Goal: Find specific page/section: Find specific page/section

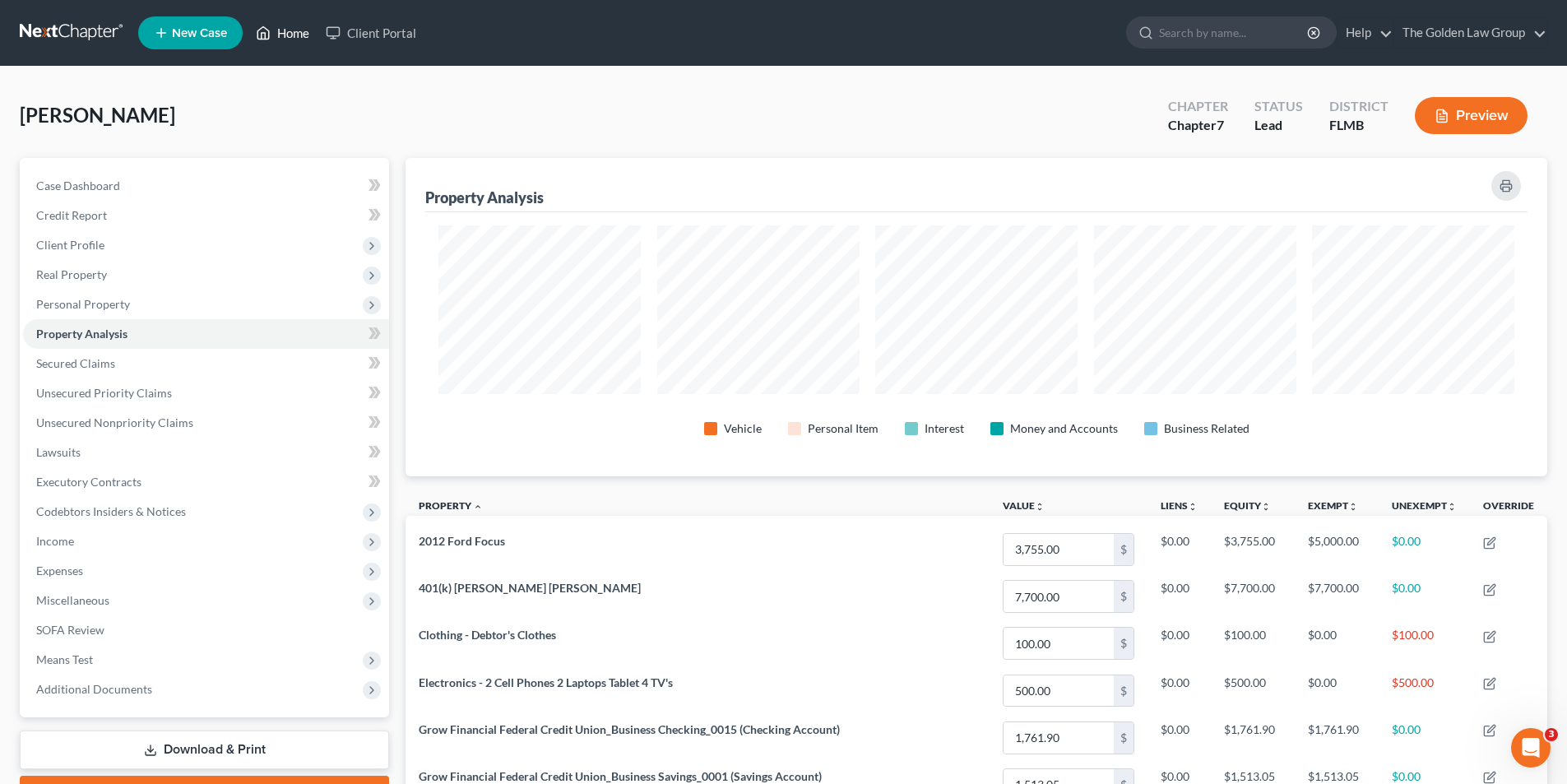
click at [300, 33] on link "Home" at bounding box center [282, 33] width 70 height 30
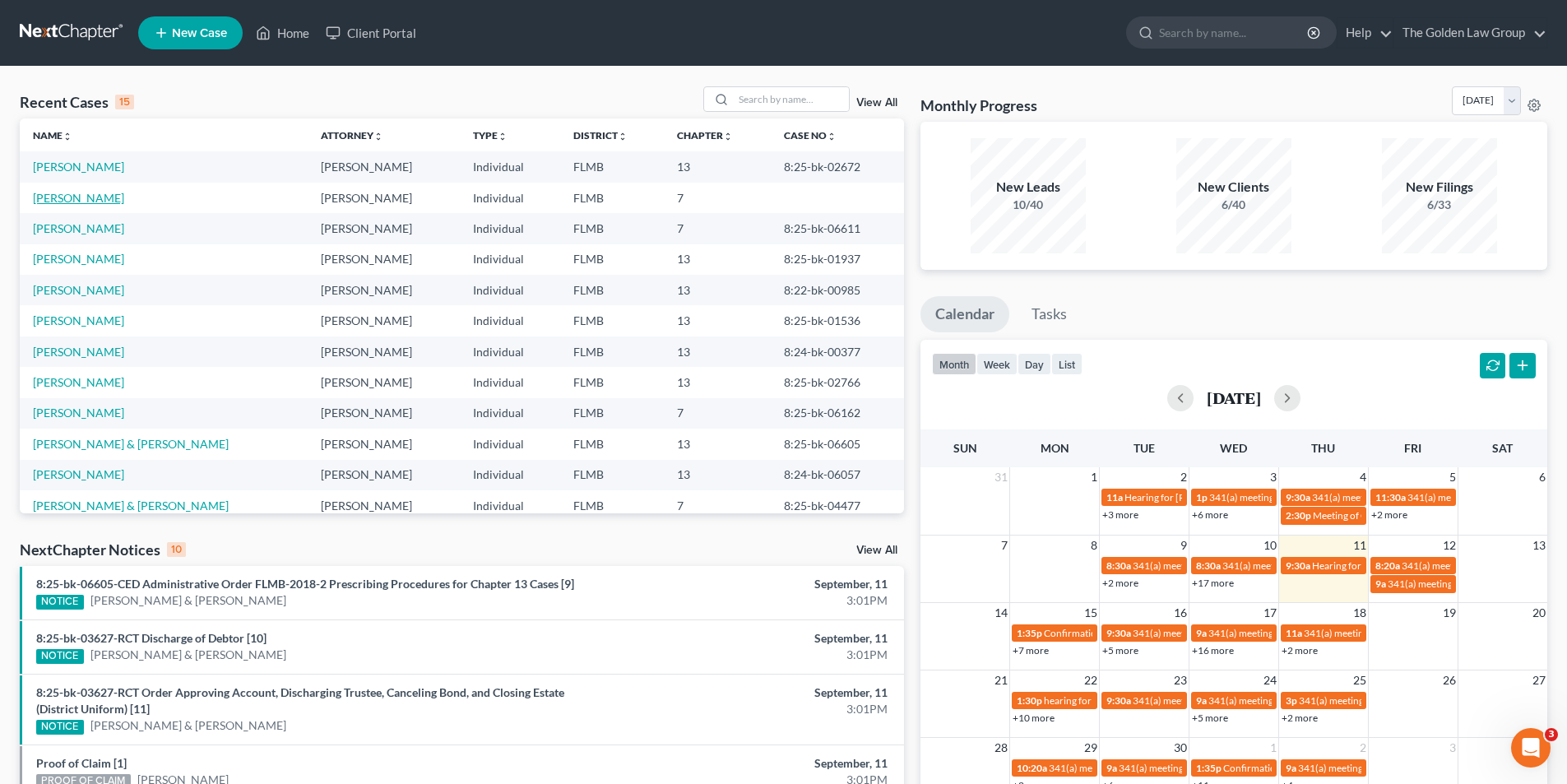
click at [81, 198] on link "[PERSON_NAME]" at bounding box center [78, 197] width 91 height 14
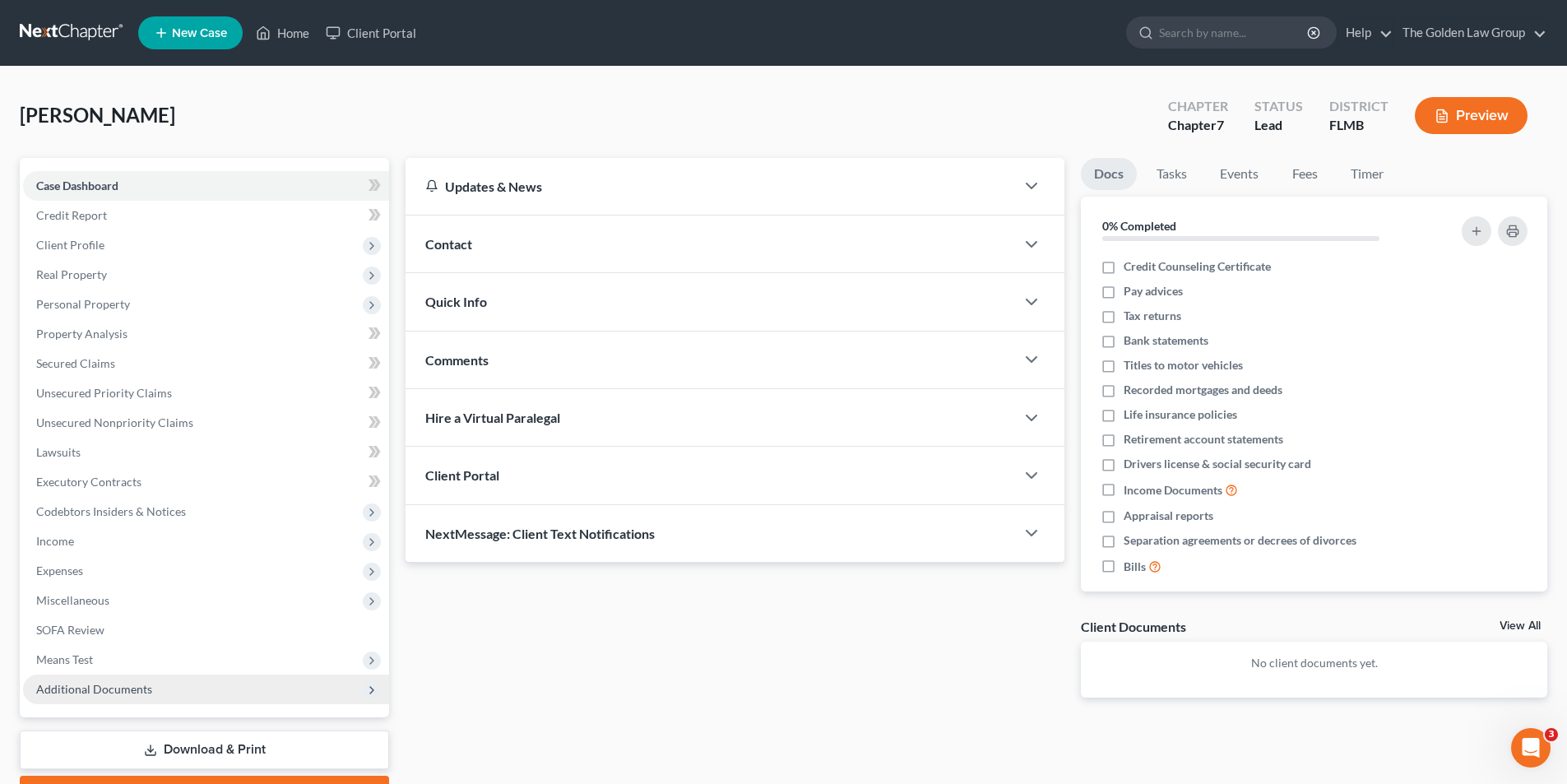
click at [65, 685] on span "Additional Documents" at bounding box center [94, 688] width 116 height 14
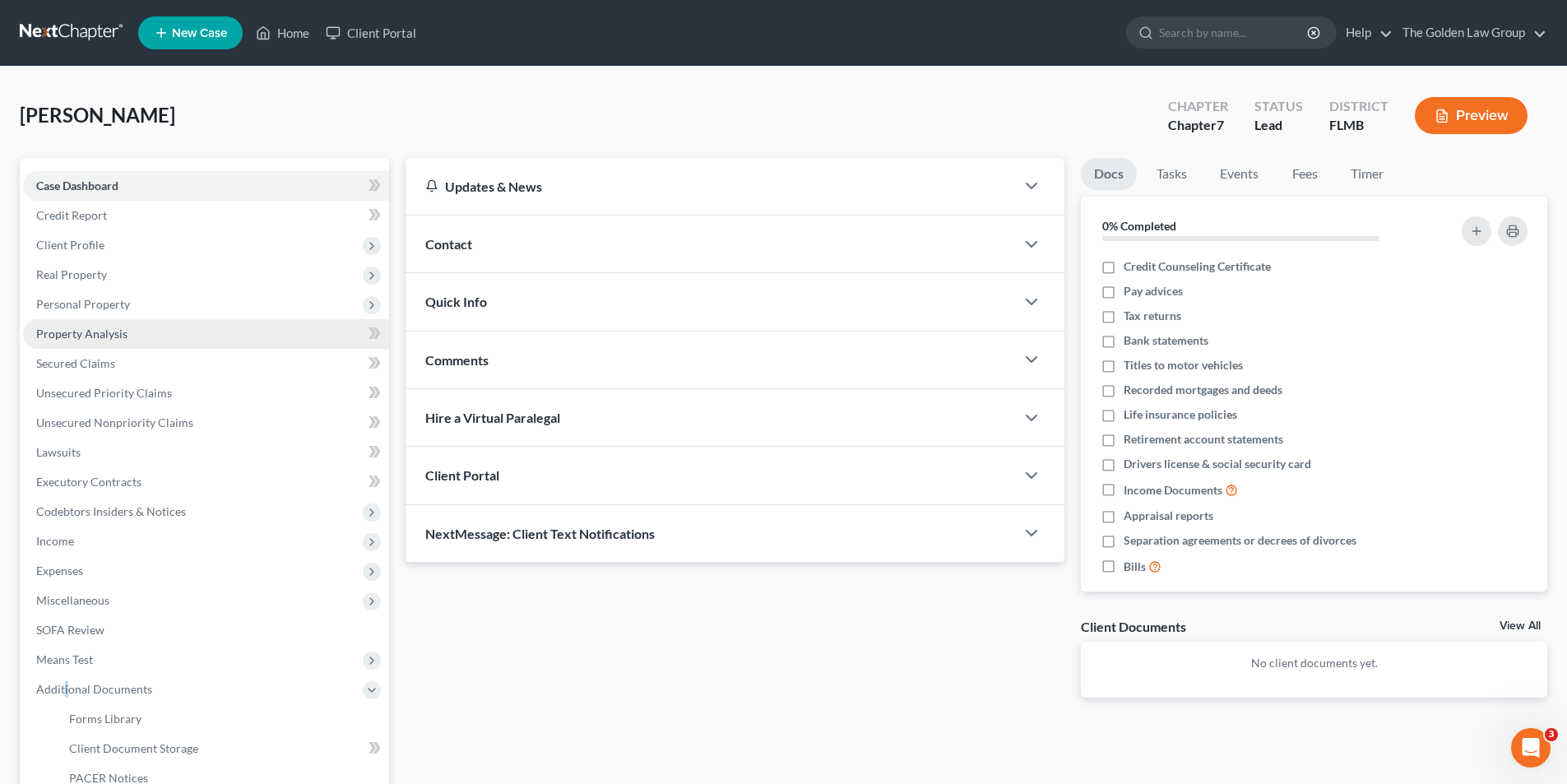
click at [61, 330] on span "Property Analysis" at bounding box center [81, 332] width 91 height 14
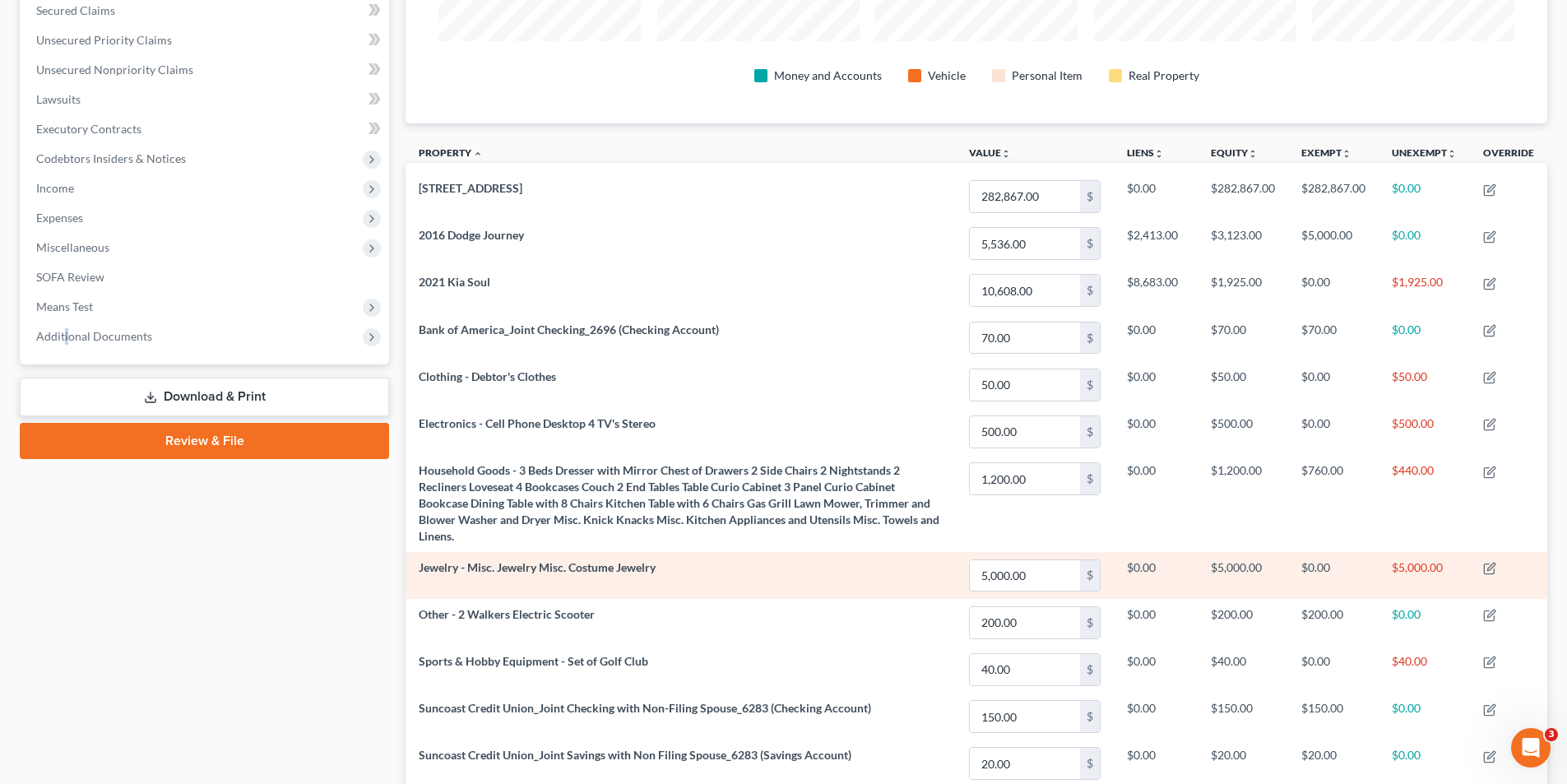
scroll to position [435, 0]
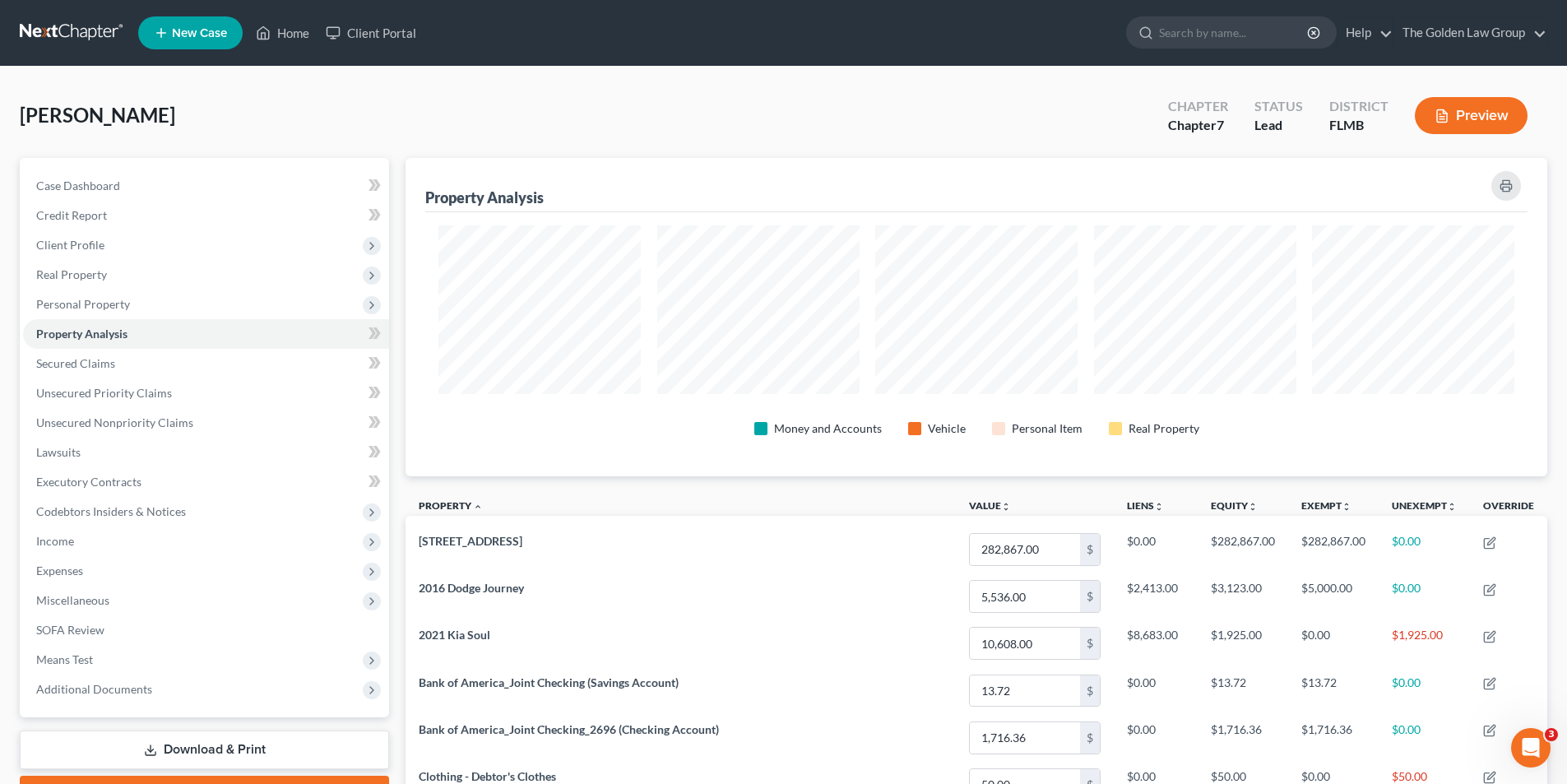
click at [1446, 113] on icon "button" at bounding box center [1442, 116] width 14 height 14
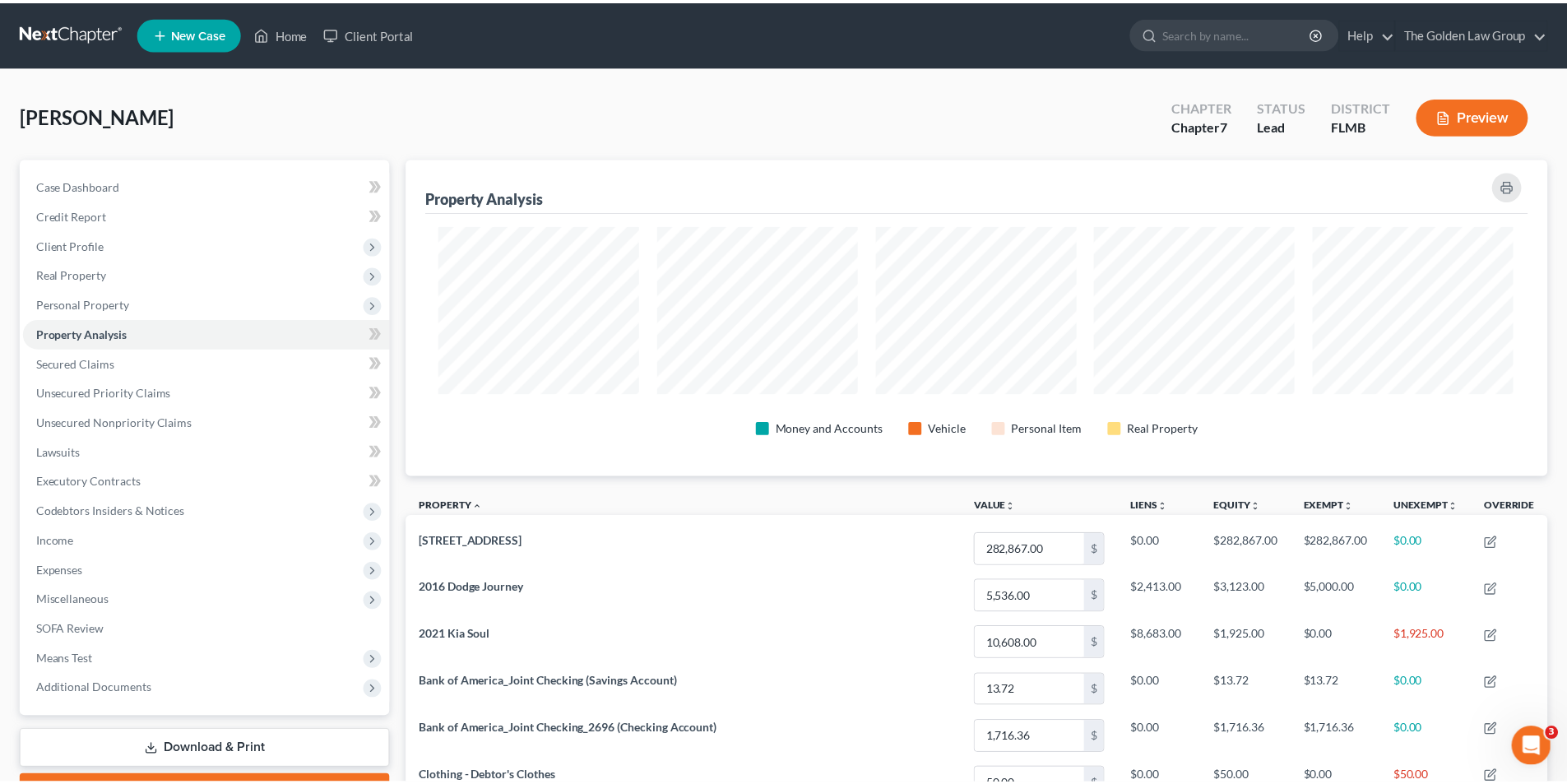
scroll to position [319, 1151]
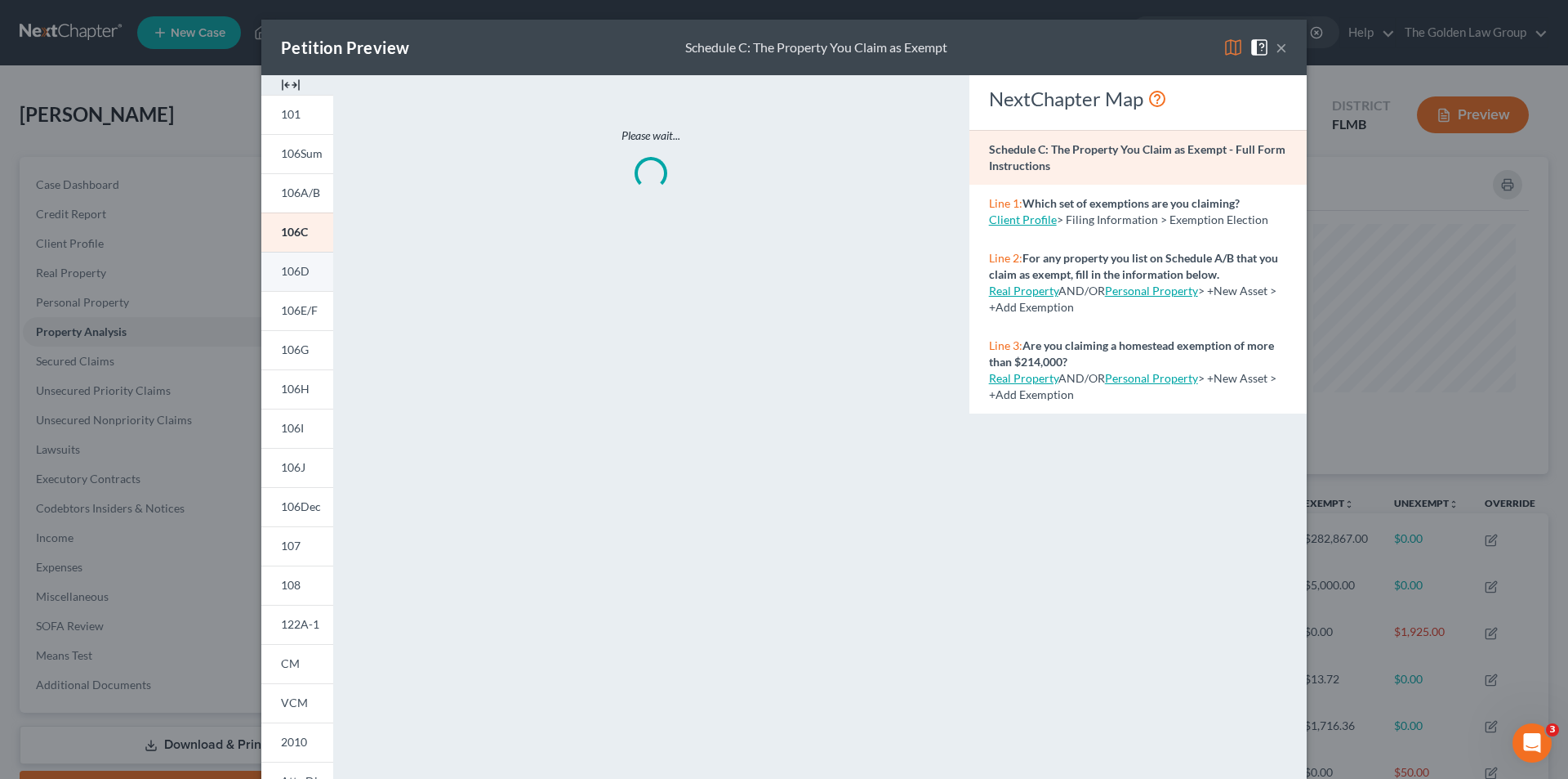
click at [290, 269] on span "106D" at bounding box center [295, 270] width 29 height 13
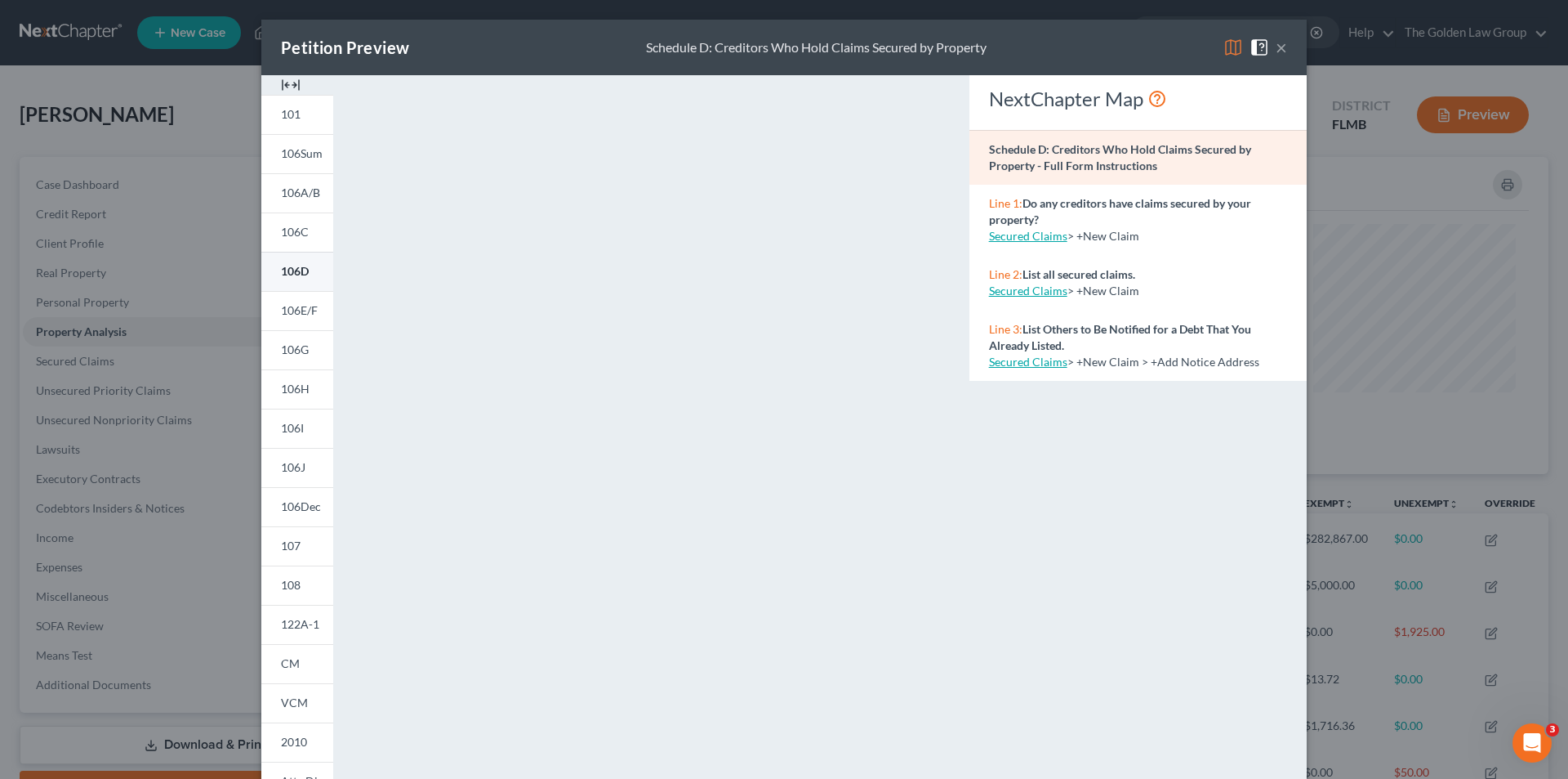
click at [285, 267] on span "106D" at bounding box center [294, 270] width 28 height 13
drag, startPoint x: 126, startPoint y: 249, endPoint x: 141, endPoint y: 245, distance: 15.5
click at [128, 248] on div "Petition Preview Schedule D: Creditors Who Hold Claims Secured by Property × 10…" at bounding box center [784, 390] width 1568 height 779
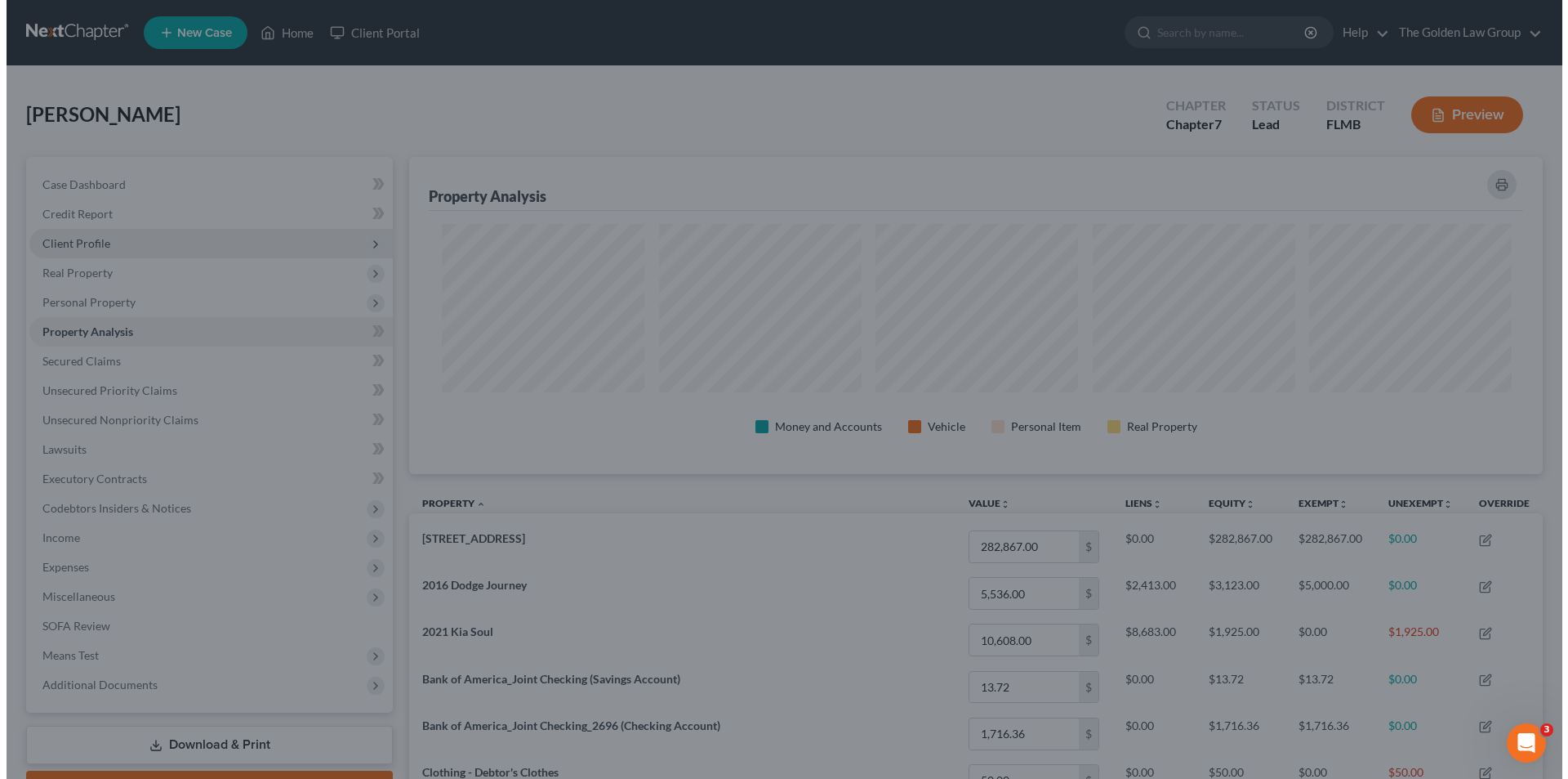
scroll to position [816802, 815584]
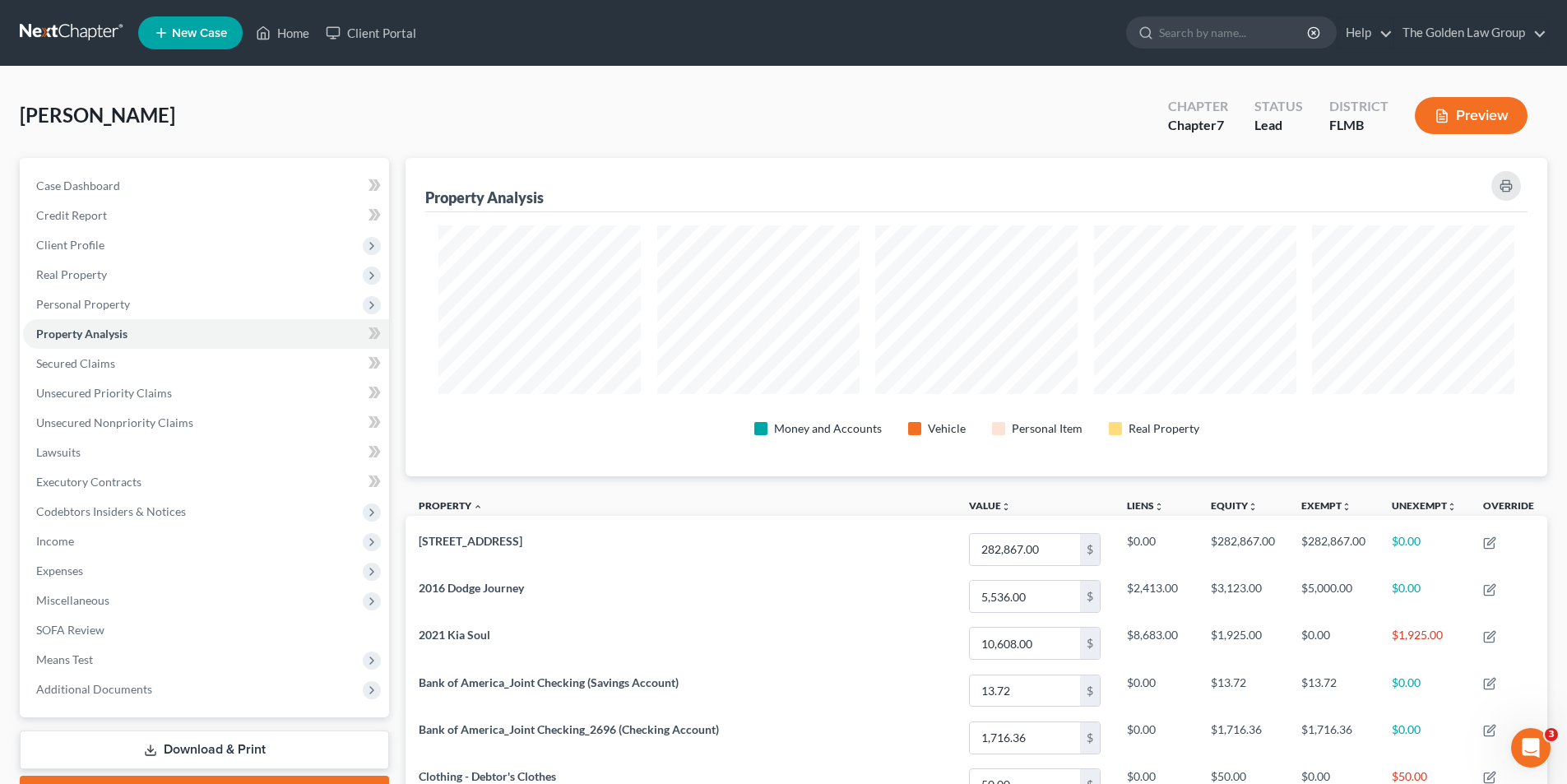
click at [1493, 107] on button "Preview" at bounding box center [1471, 115] width 113 height 37
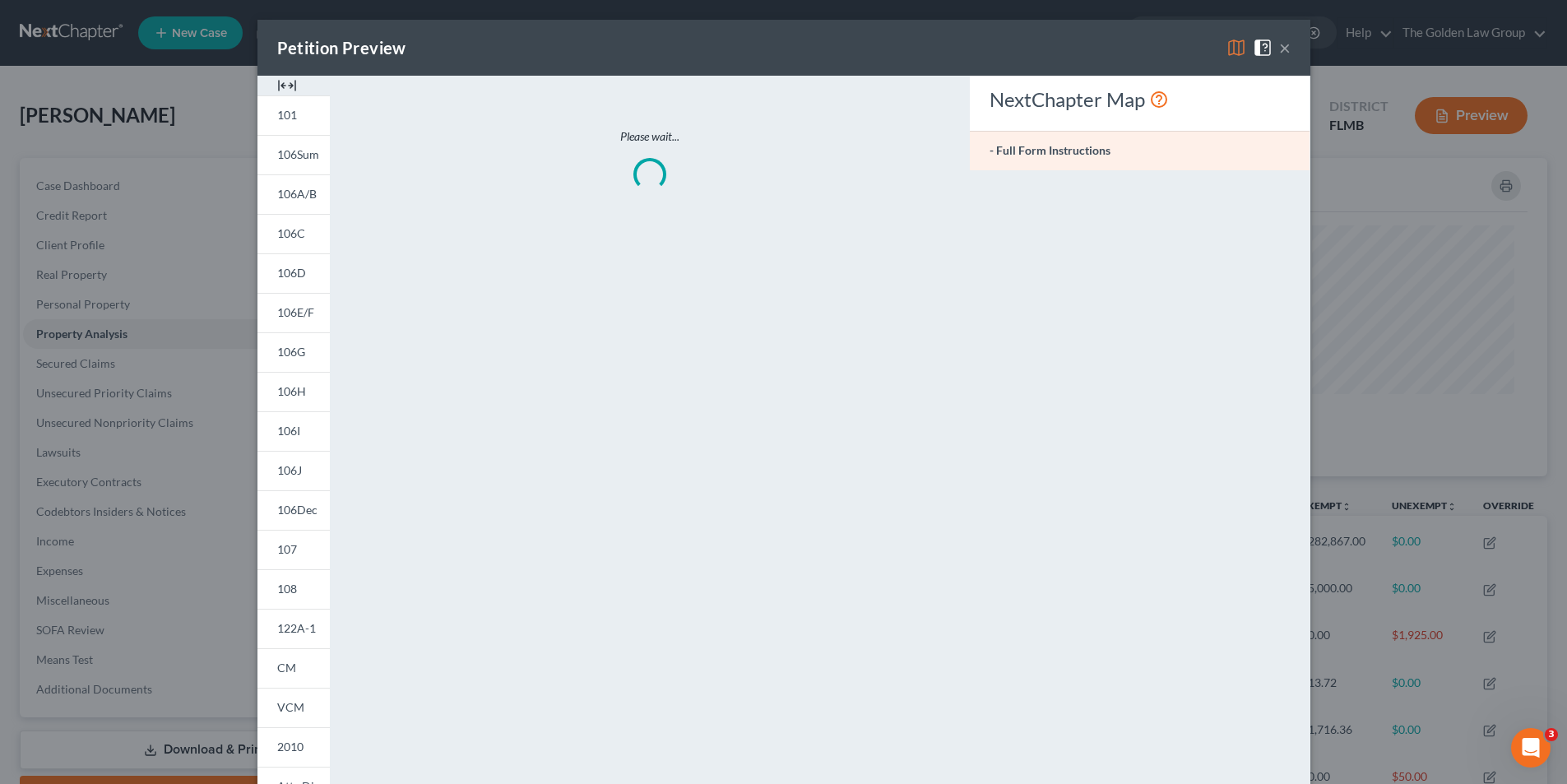
scroll to position [319, 1151]
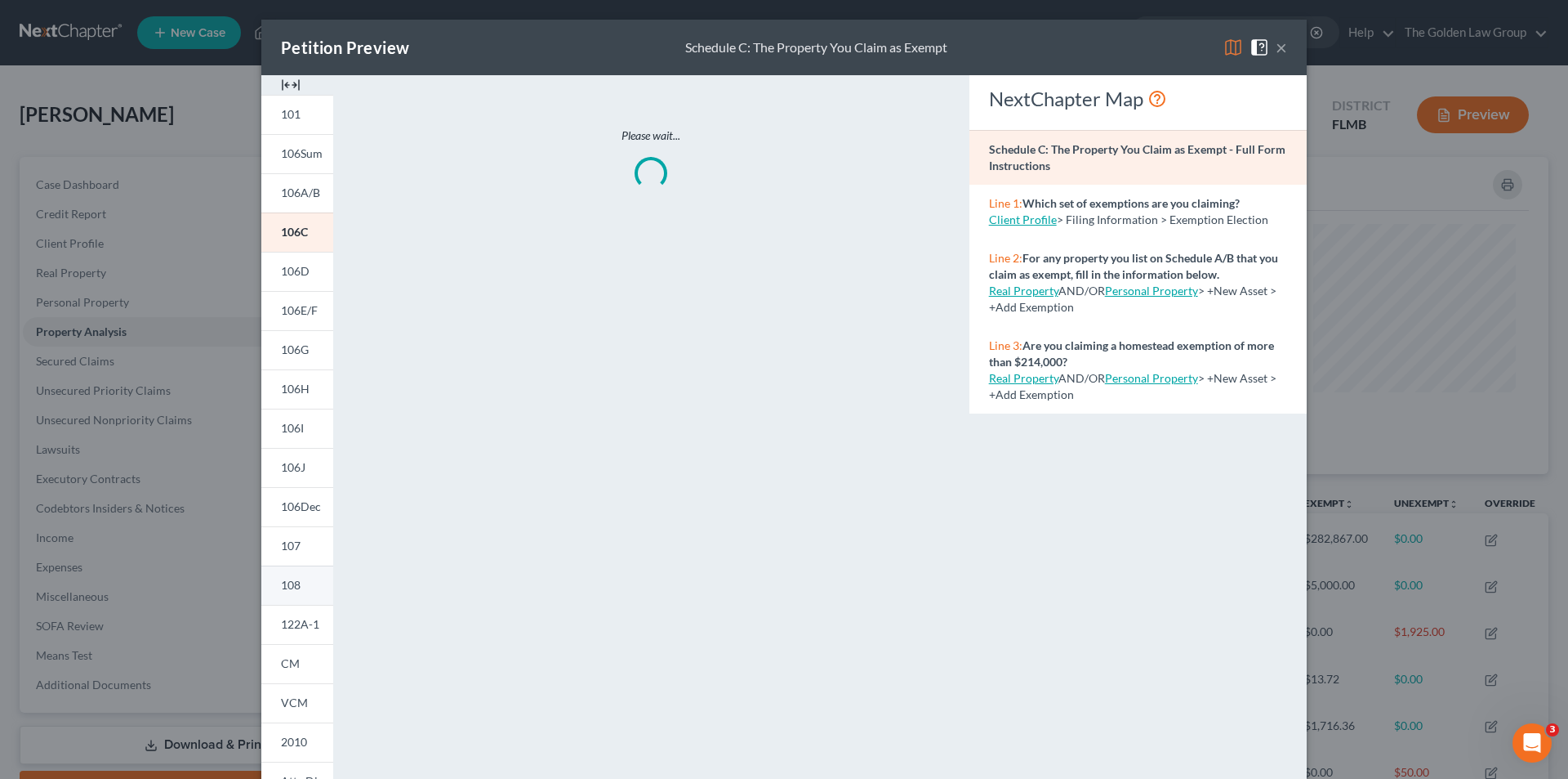
click at [282, 581] on span "108" at bounding box center [291, 584] width 20 height 13
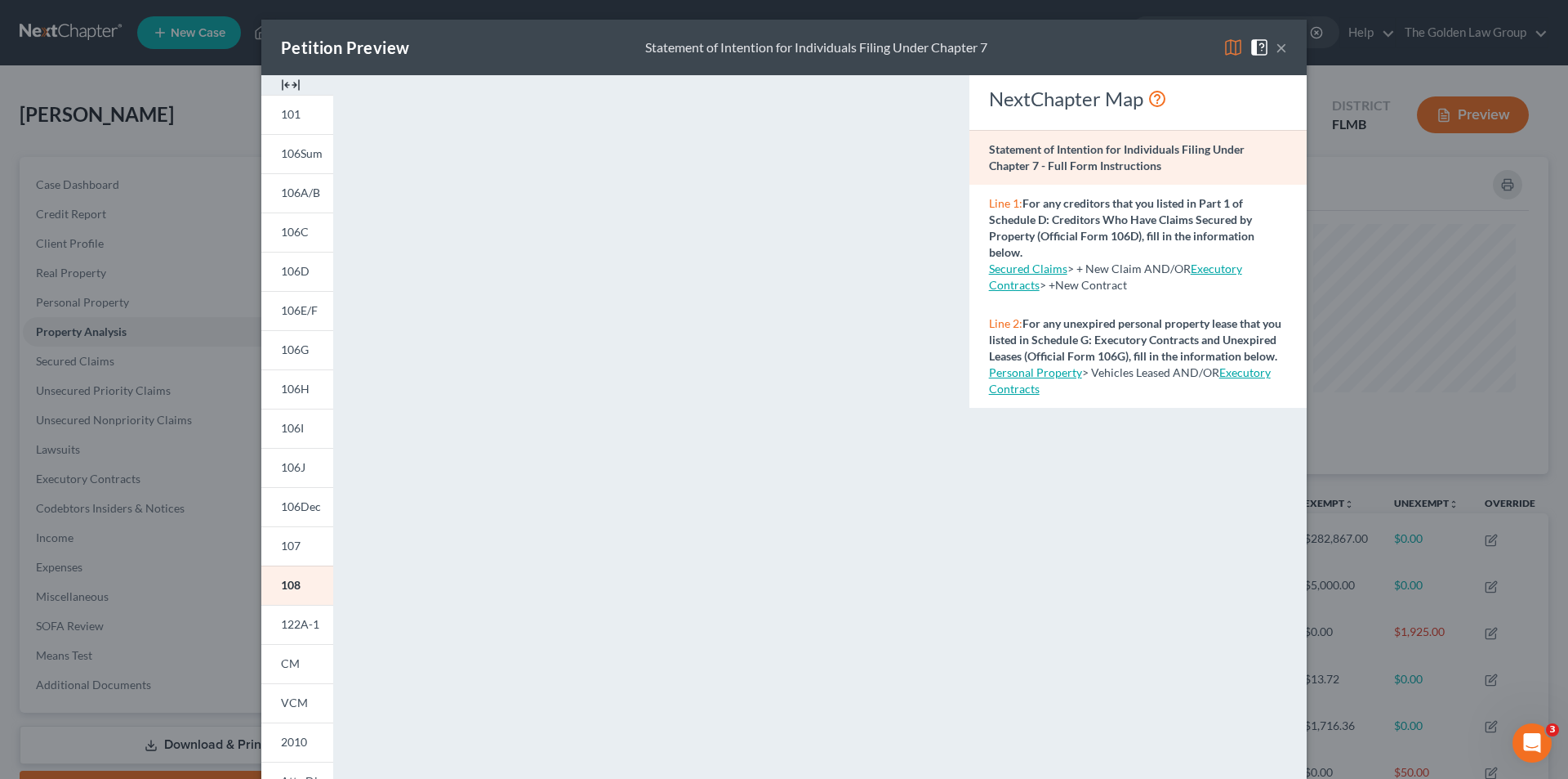
click at [1276, 47] on button "×" at bounding box center [1281, 48] width 12 height 20
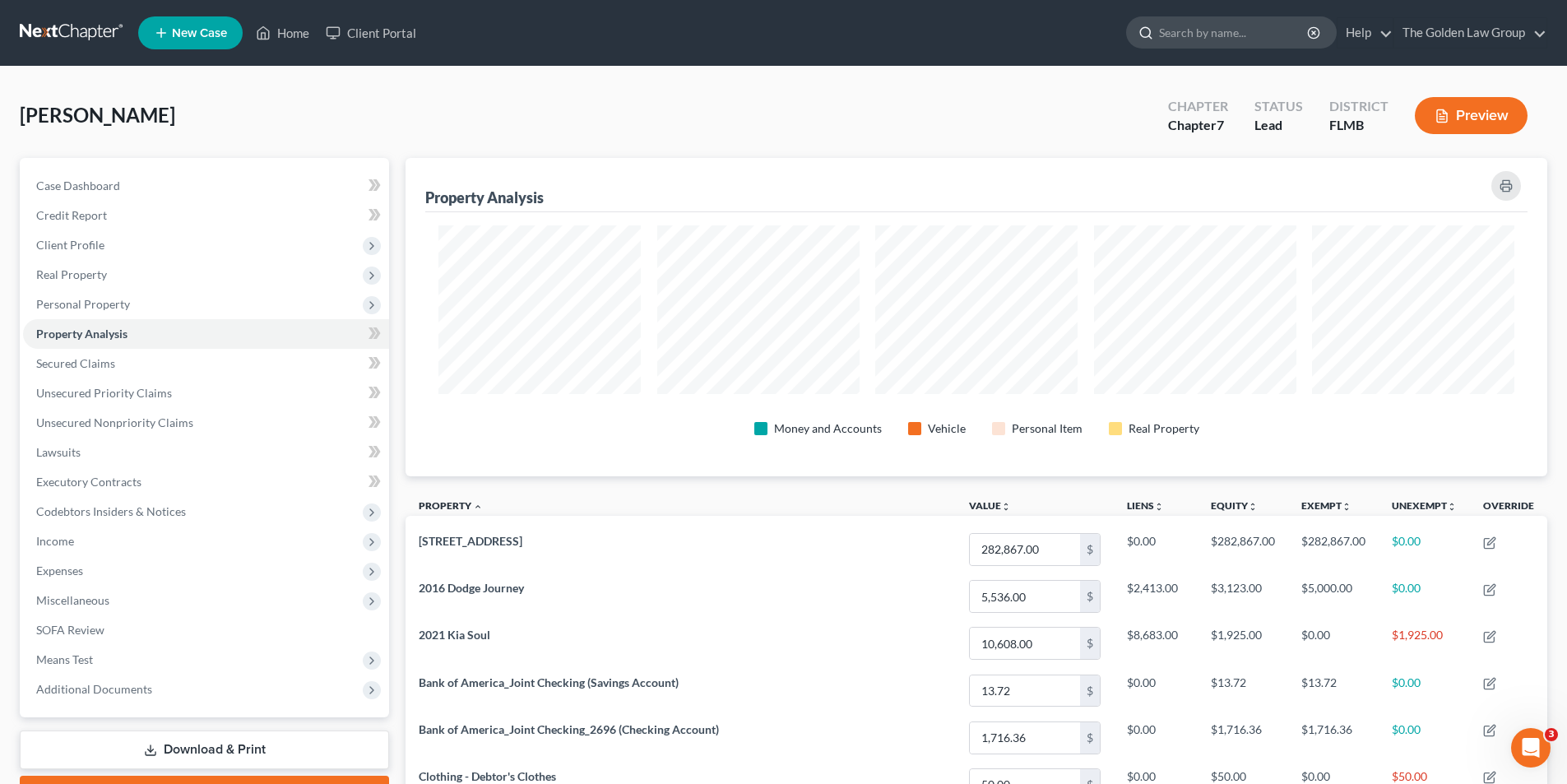
scroll to position [822045, 821645]
